Goal: Information Seeking & Learning: Learn about a topic

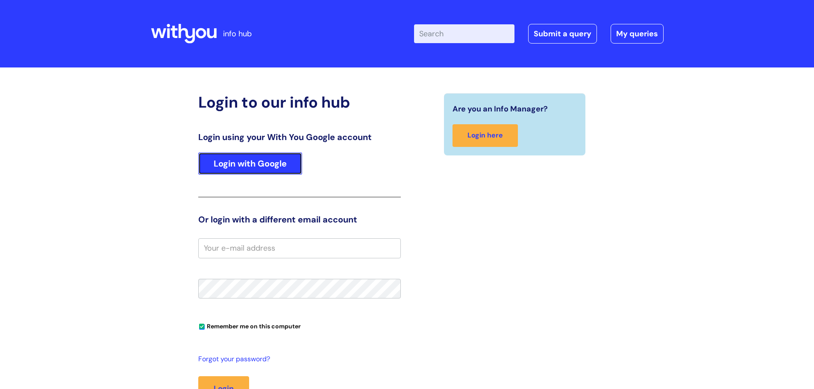
click at [272, 165] on link "Login with Google" at bounding box center [250, 164] width 104 height 22
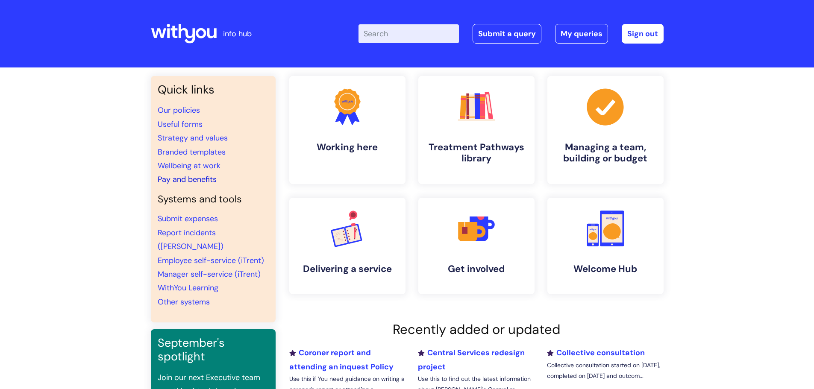
click at [205, 176] on link "Pay and benefits" at bounding box center [187, 179] width 59 height 10
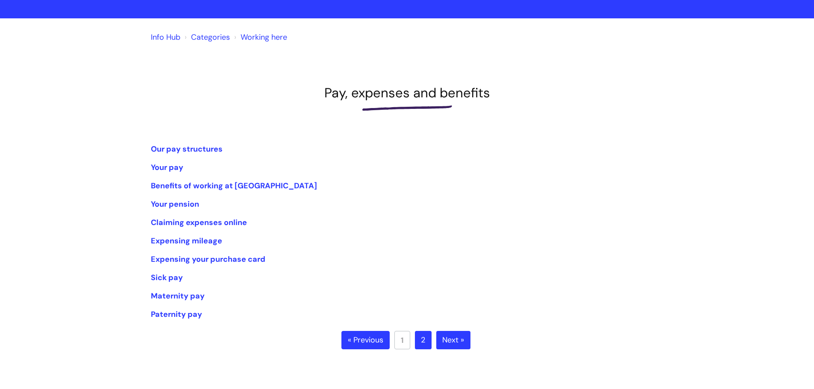
scroll to position [50, 0]
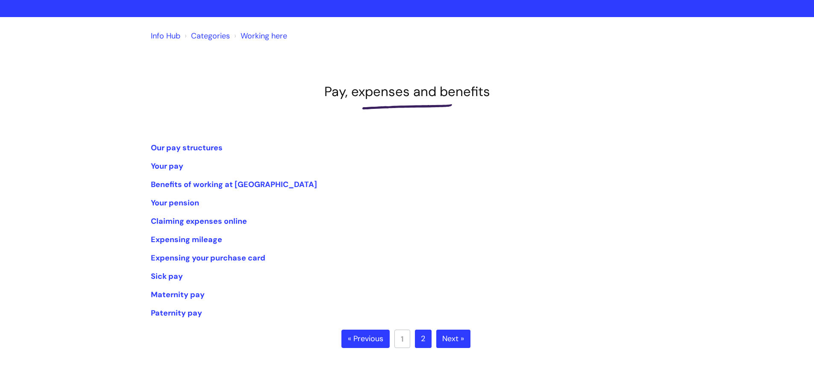
click at [427, 342] on link "2" at bounding box center [423, 339] width 17 height 19
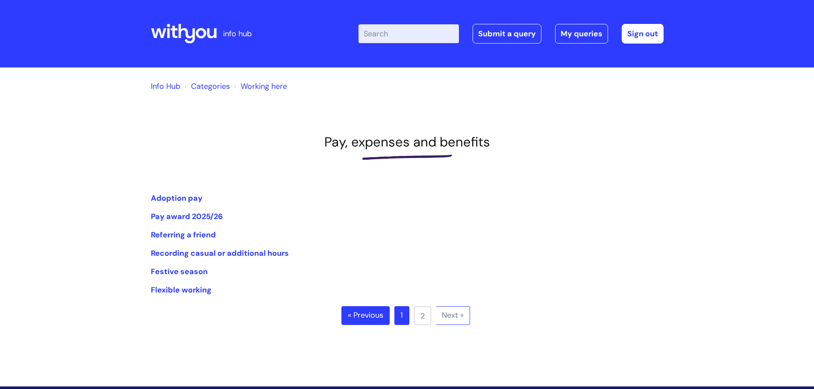
click at [368, 319] on link "« Previous" at bounding box center [366, 316] width 48 height 19
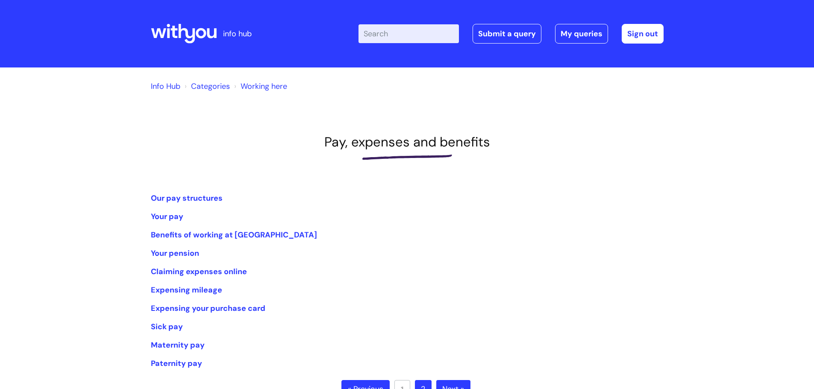
click at [365, 386] on link "« Previous" at bounding box center [366, 389] width 48 height 19
click at [364, 383] on link "« Previous" at bounding box center [366, 389] width 48 height 19
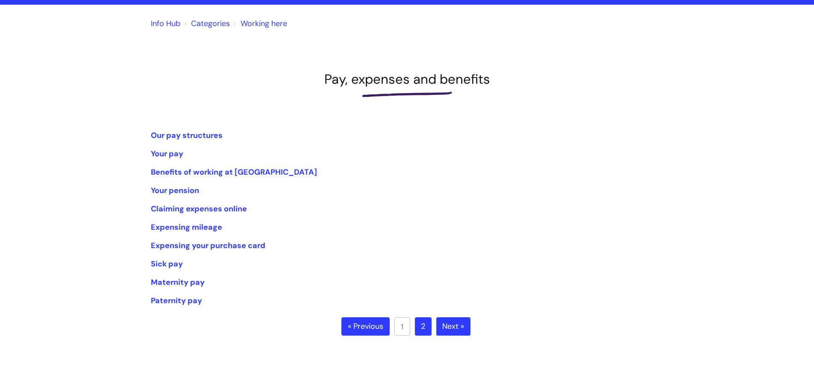
scroll to position [84, 0]
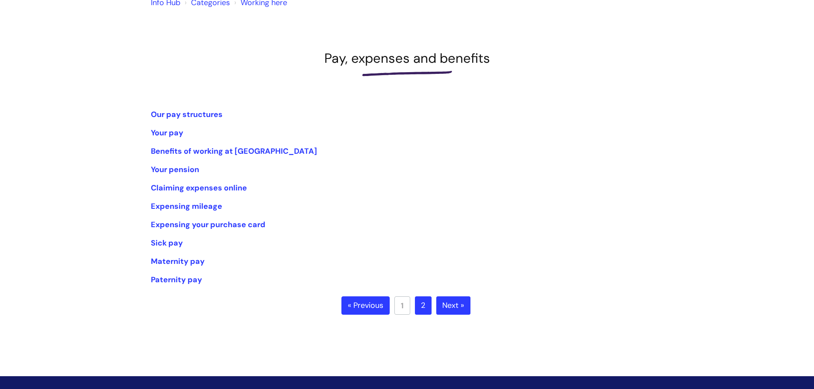
click at [363, 305] on link "« Previous" at bounding box center [366, 306] width 48 height 19
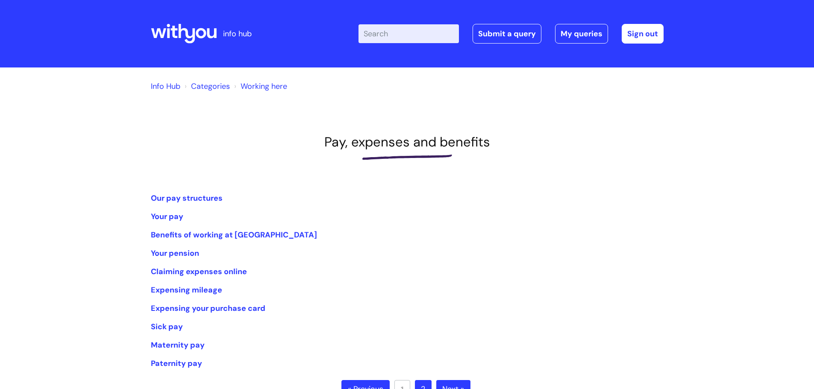
scroll to position [50, 0]
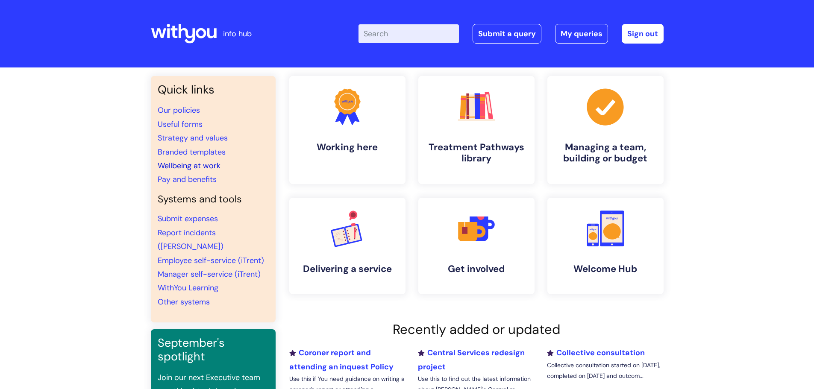
click at [204, 165] on link "Wellbeing at work" at bounding box center [189, 166] width 63 height 10
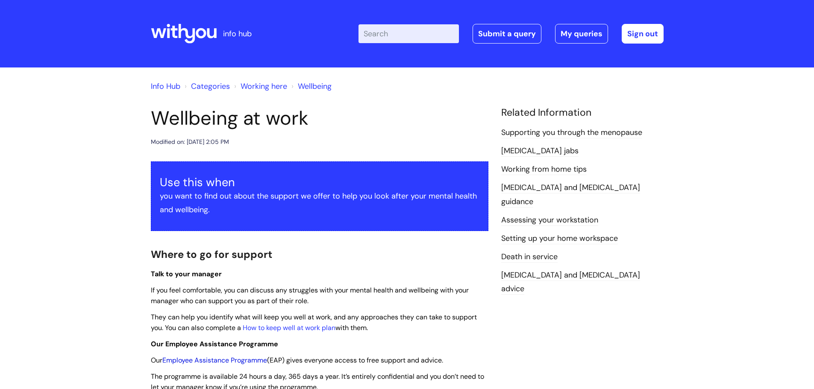
click at [245, 362] on link "Employee Assistance Programme" at bounding box center [214, 360] width 105 height 9
